Goal: Task Accomplishment & Management: Use online tool/utility

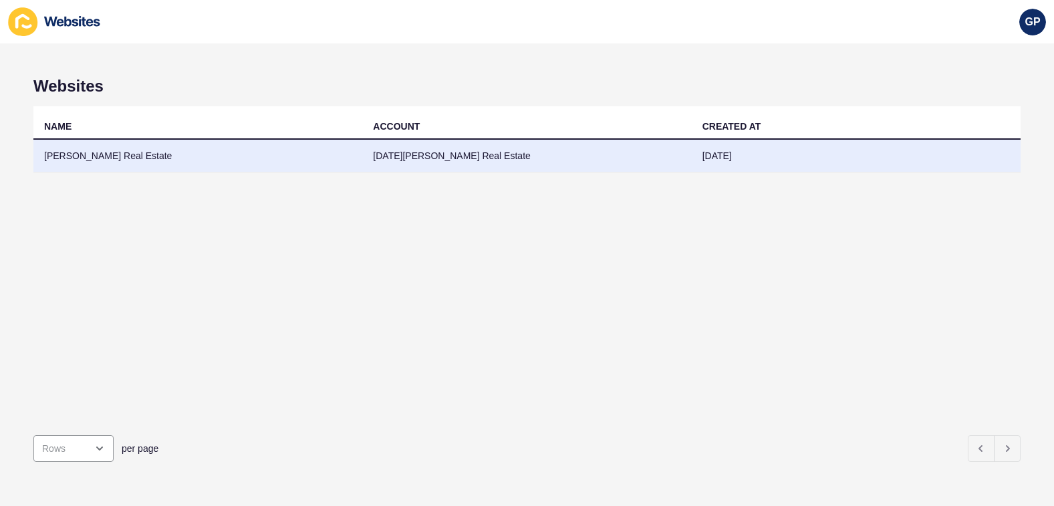
click at [122, 161] on td "[PERSON_NAME] Real Estate" at bounding box center [197, 156] width 329 height 33
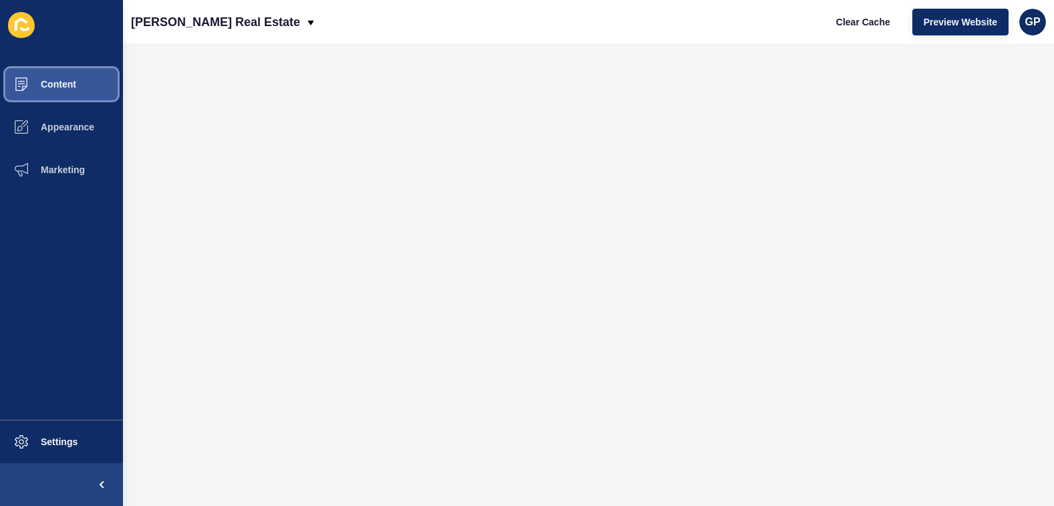
click at [75, 80] on span "Content" at bounding box center [37, 84] width 78 height 11
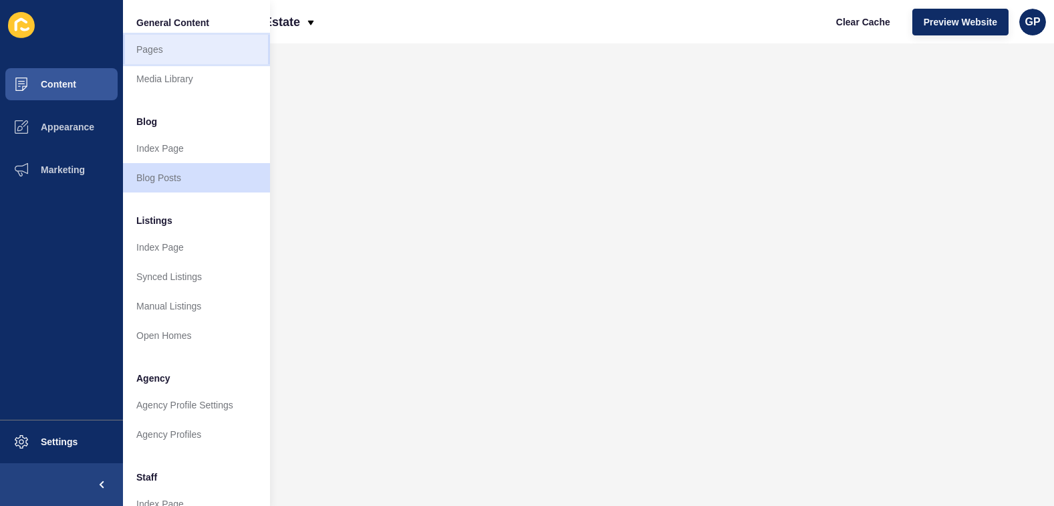
click at [161, 46] on link "Pages" at bounding box center [196, 49] width 147 height 29
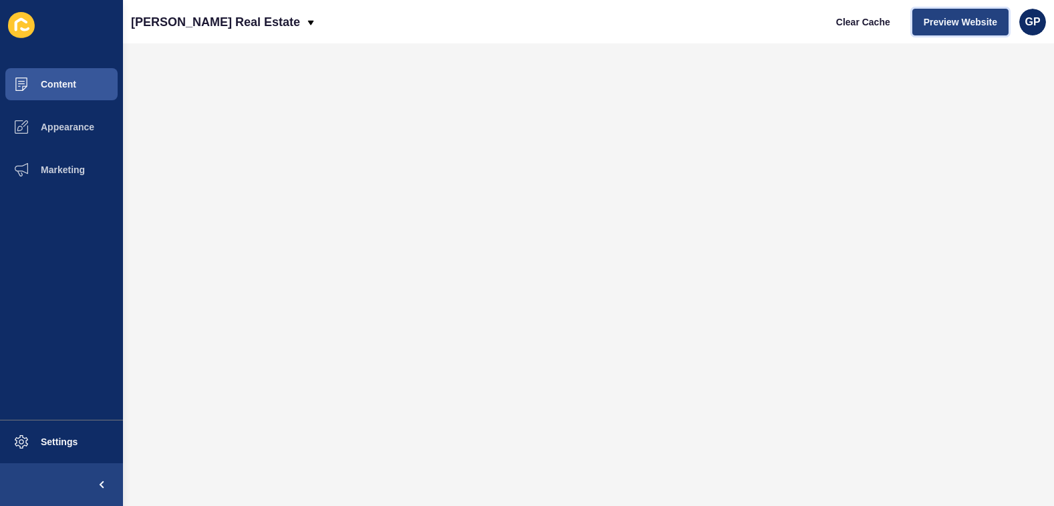
click at [964, 27] on span "Preview Website" at bounding box center [961, 21] width 74 height 13
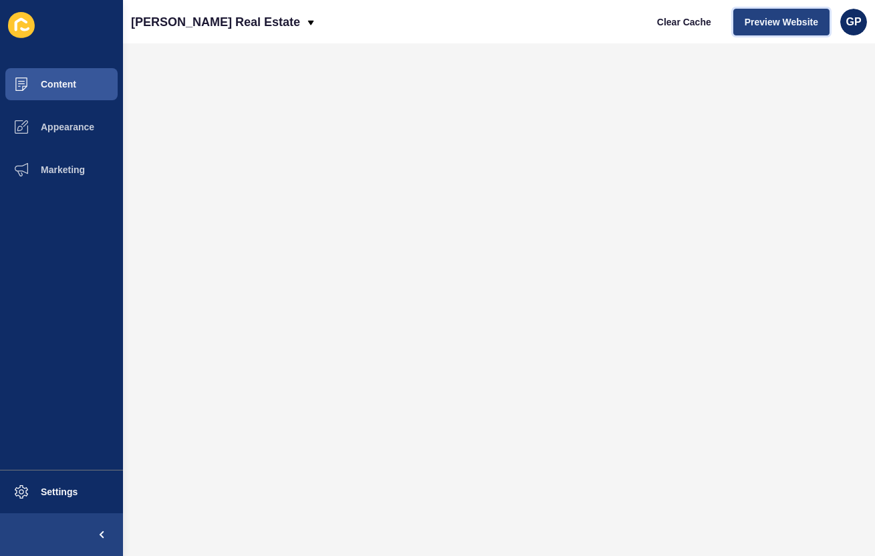
click at [769, 25] on span "Preview Website" at bounding box center [782, 21] width 74 height 13
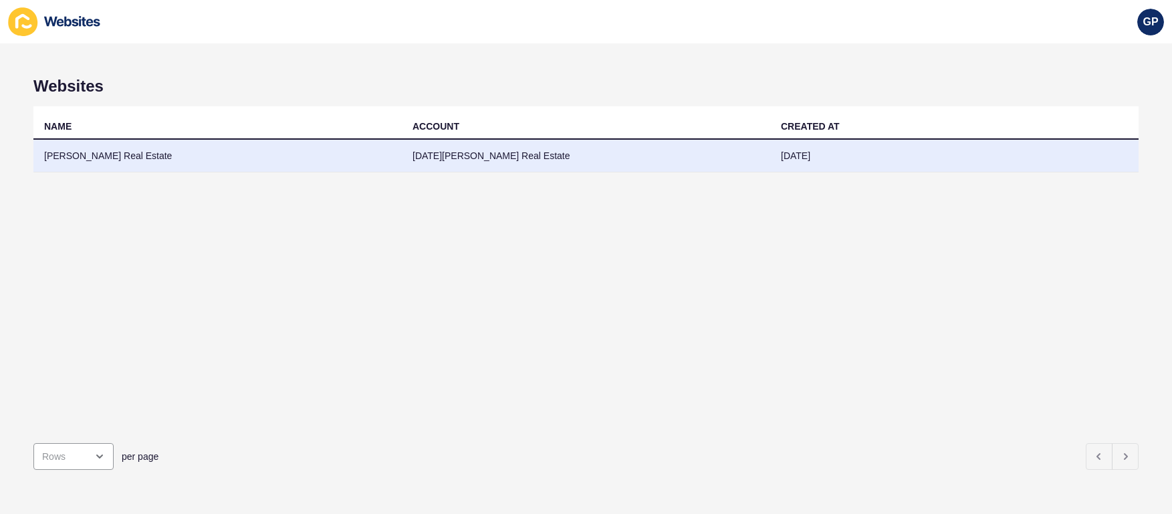
click at [146, 162] on td "[PERSON_NAME] Real Estate" at bounding box center [217, 156] width 368 height 33
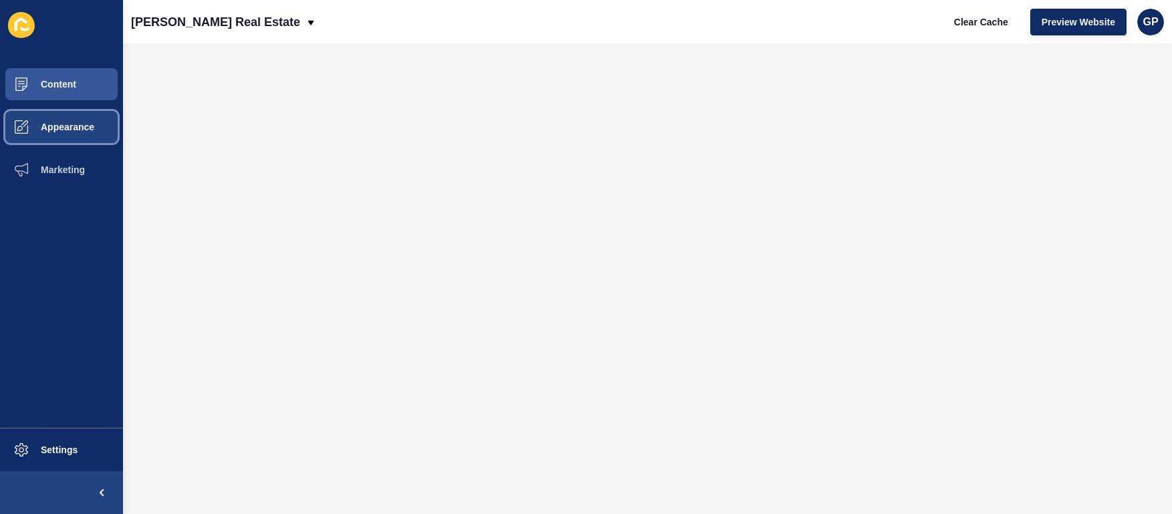
click at [45, 137] on button "Appearance" at bounding box center [61, 127] width 123 height 43
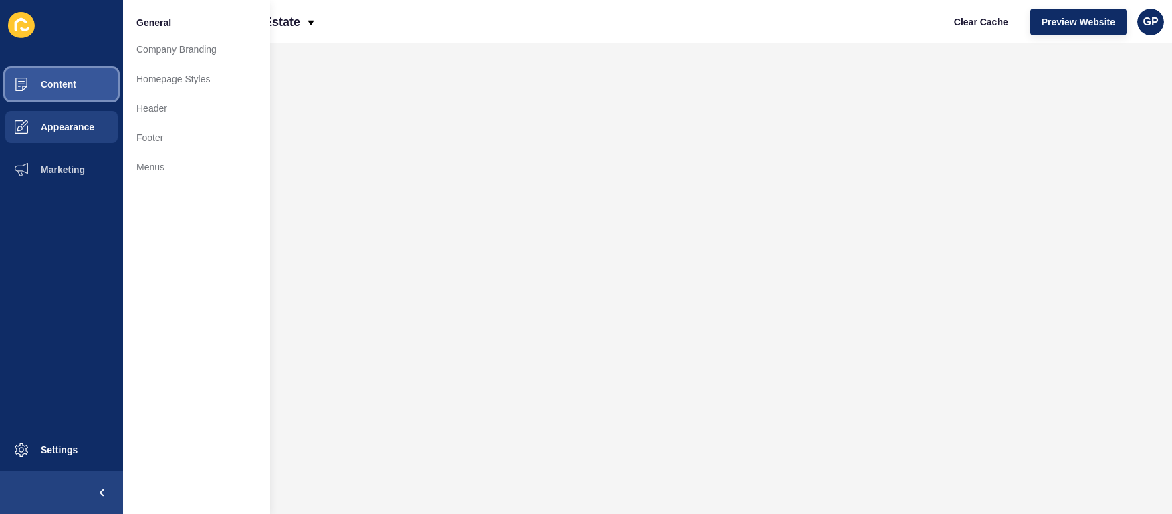
click at [65, 84] on span "Content" at bounding box center [37, 84] width 78 height 11
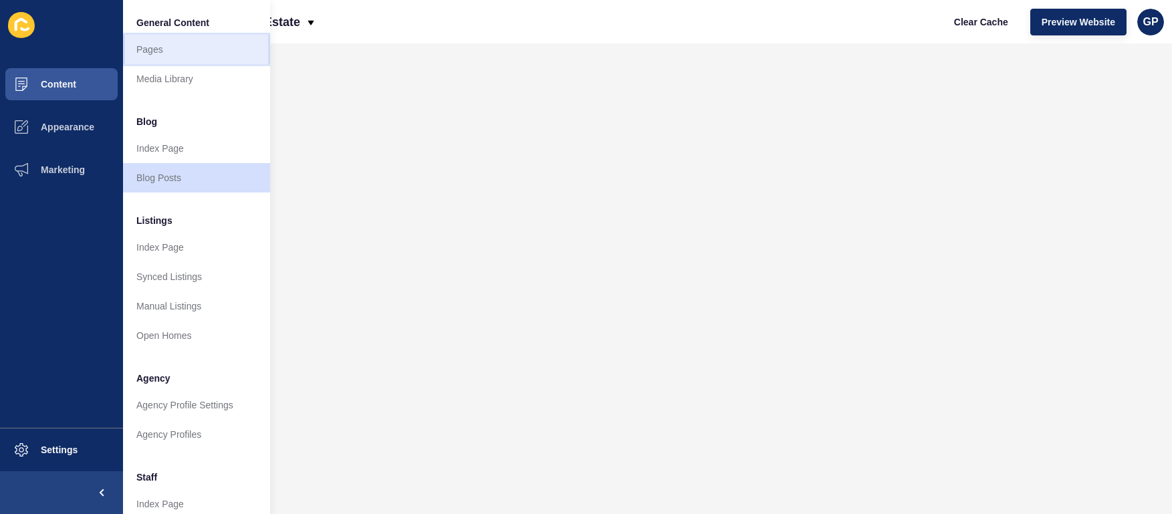
click at [179, 45] on link "Pages" at bounding box center [196, 49] width 147 height 29
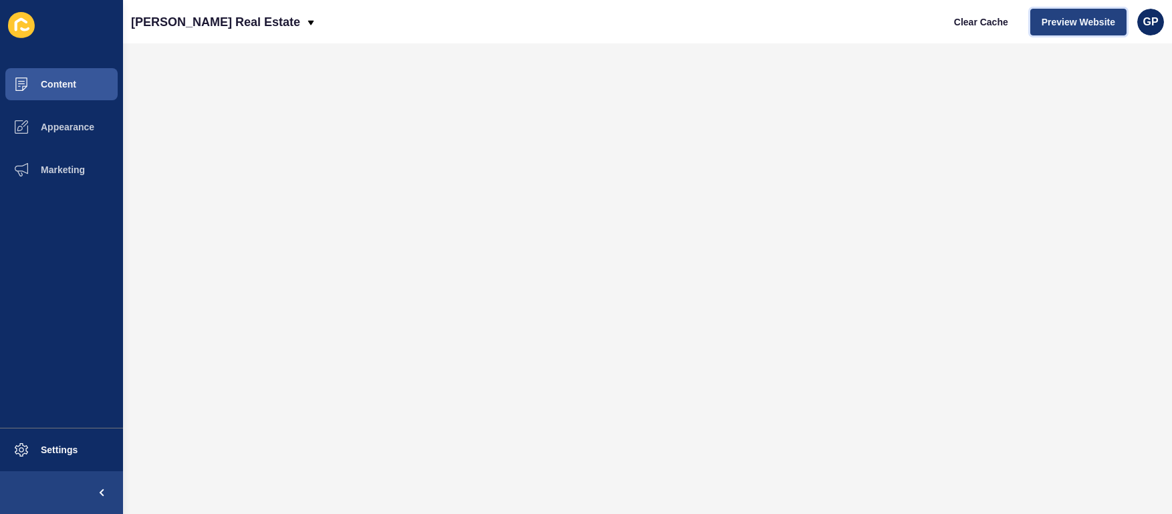
click at [1092, 24] on span "Preview Website" at bounding box center [1079, 21] width 74 height 13
